Goal: Transaction & Acquisition: Book appointment/travel/reservation

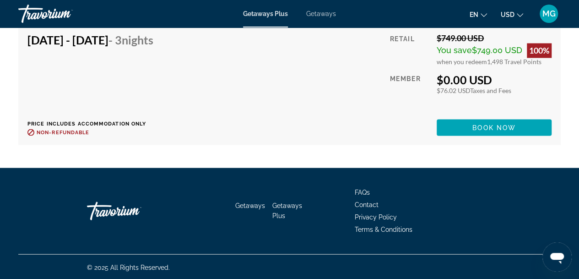
click at [0, 218] on div "Getaways Getaways Plus FAQs Contact Privacy Policy Terms & Conditions © 2025 Al…" at bounding box center [289, 224] width 579 height 112
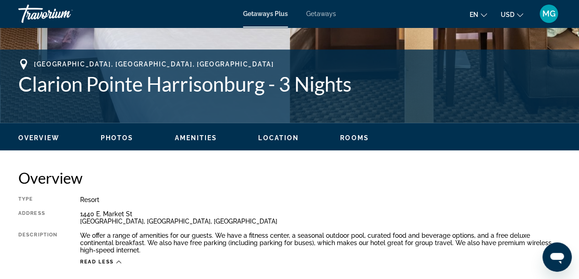
scroll to position [1395, 0]
click mat-option "2"
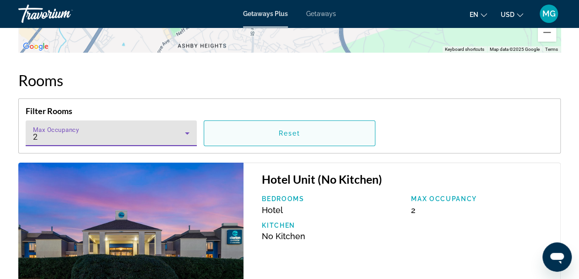
click at [341, 135] on span "Main content" at bounding box center [289, 133] width 170 height 22
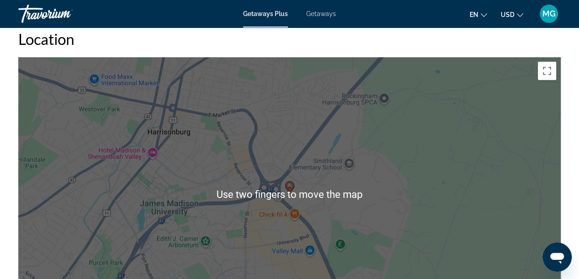
scroll to position [1120, 0]
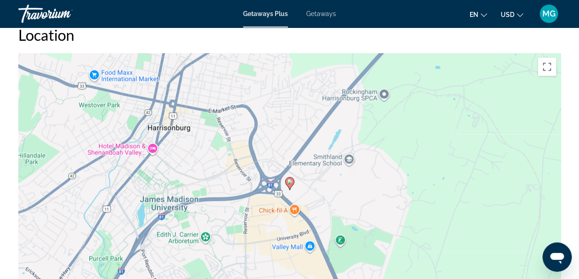
click at [105, 205] on div "To activate drag with keyboard, press Alt + Enter. Once in keyboard drag state,…" at bounding box center [289, 190] width 542 height 275
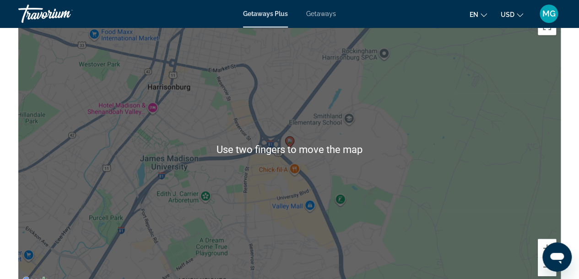
scroll to position [1158, 0]
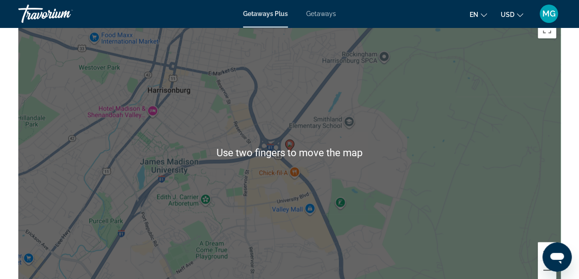
click at [514, 208] on div "To activate drag with keyboard, press Alt + Enter. Once in keyboard drag state,…" at bounding box center [289, 153] width 542 height 275
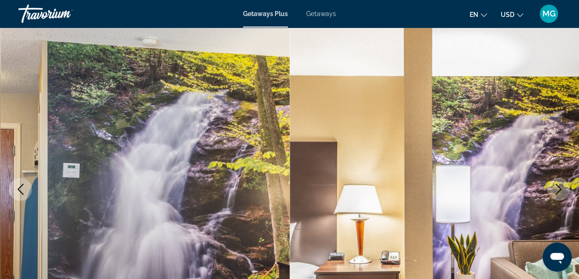
scroll to position [47, 0]
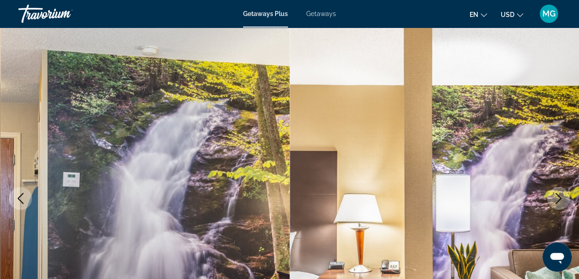
click at [511, 227] on img "Main content" at bounding box center [435, 198] width 290 height 435
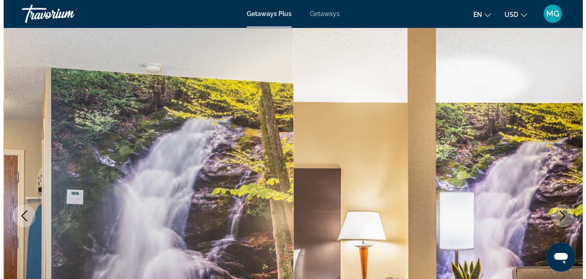
scroll to position [0, 0]
